Goal: Entertainment & Leisure: Consume media (video, audio)

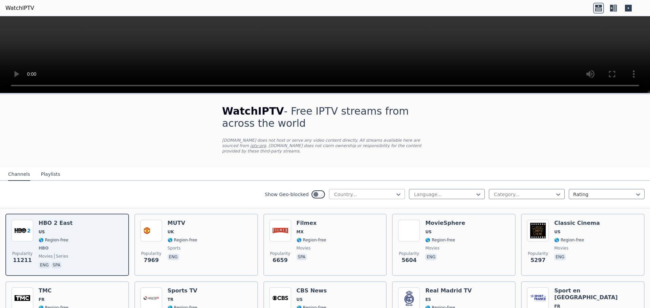
click at [341, 191] on div at bounding box center [365, 194] width 62 height 7
type input "***"
click at [349, 216] on div "[GEOGRAPHIC_DATA]" at bounding box center [367, 222] width 76 height 12
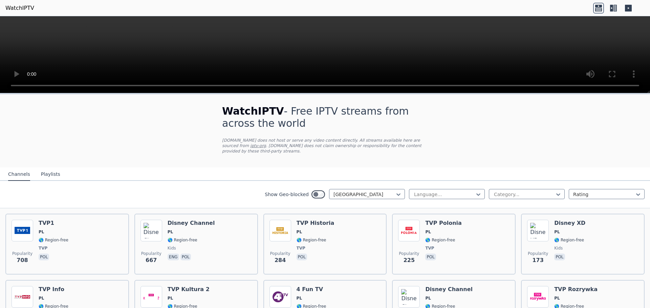
click at [293, 197] on div "Show Geo-blocked option Poland, selected. Poland Language... Category... Rating" at bounding box center [325, 194] width 650 height 27
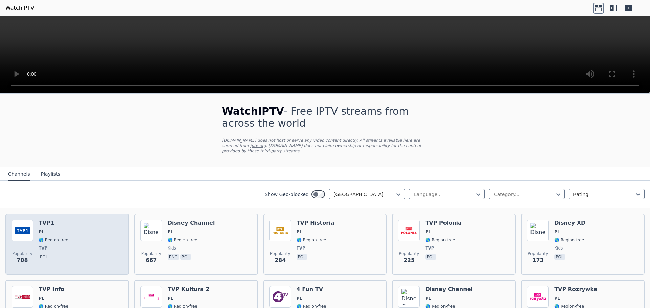
click at [60, 246] on span "TVP" at bounding box center [54, 248] width 30 height 5
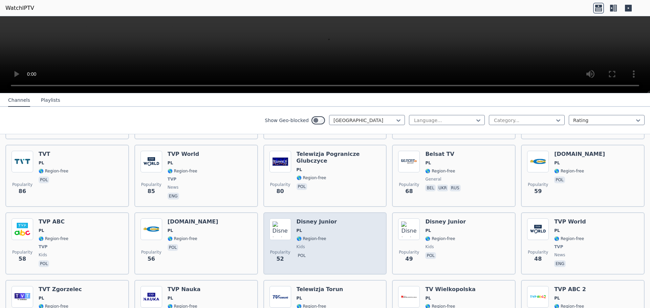
scroll to position [406, 0]
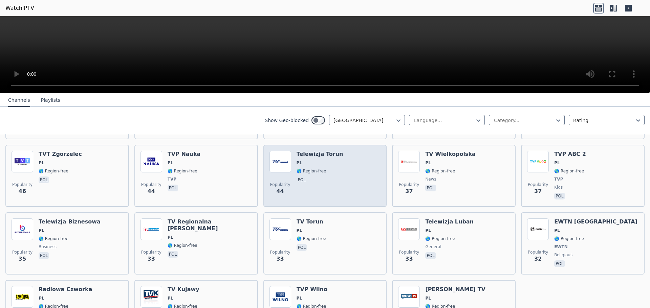
click at [335, 171] on div "Popularity 44 Telewizja Torun PL 🌎 Region-free pol" at bounding box center [325, 176] width 111 height 50
click at [326, 191] on div "Telewizja Torun PL 🌎 Region-free pol" at bounding box center [320, 176] width 47 height 50
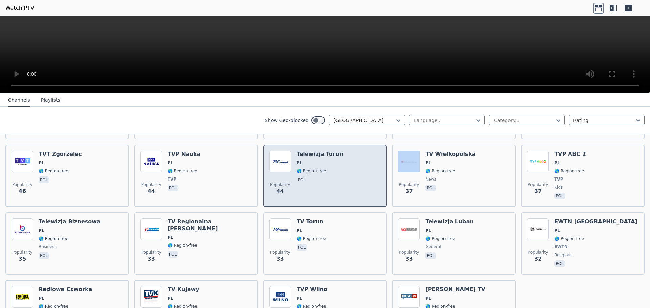
click at [326, 191] on div "Telewizja Torun PL 🌎 Region-free pol" at bounding box center [320, 176] width 47 height 50
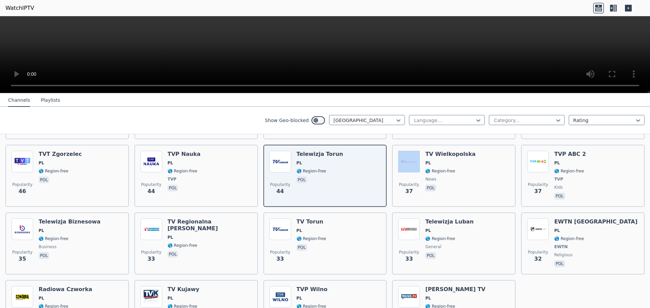
click at [54, 99] on button "Playlists" at bounding box center [50, 100] width 19 height 13
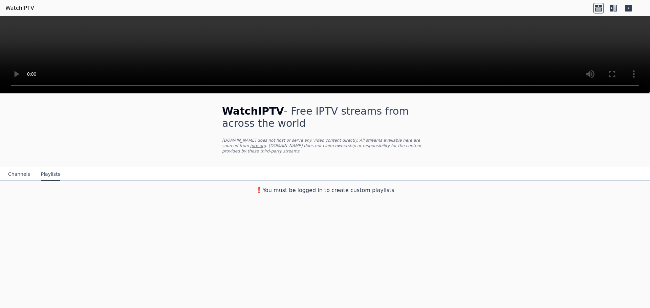
click at [23, 168] on button "Channels" at bounding box center [19, 174] width 22 height 13
